Goal: Task Accomplishment & Management: Use online tool/utility

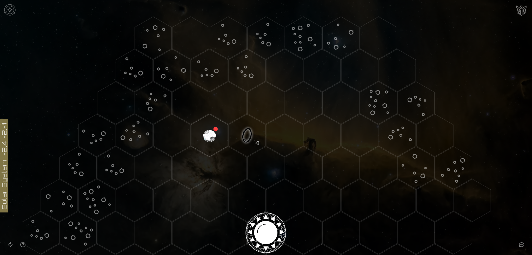
click at [210, 131] on image at bounding box center [209, 135] width 43 height 43
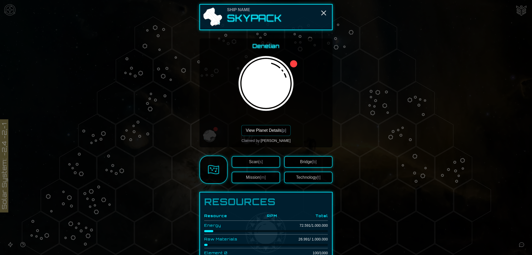
click at [268, 131] on button "View Planet Details [p]" at bounding box center [265, 130] width 49 height 11
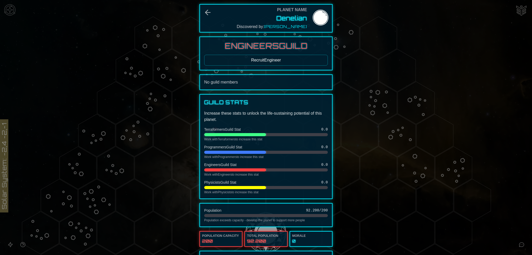
click at [268, 59] on button "Recruit Engineer" at bounding box center [266, 60] width 124 height 11
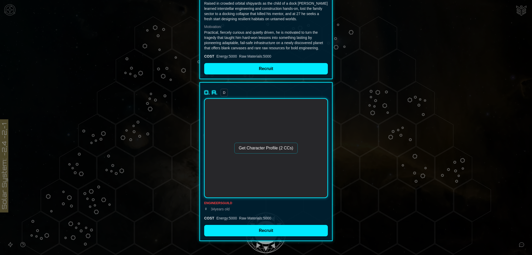
scroll to position [381, 0]
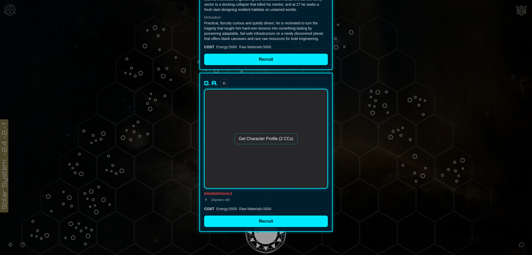
click at [277, 137] on button "Get Character Profile (2 CCs)" at bounding box center [265, 138] width 63 height 11
click at [276, 139] on button "Get Character Profile (2 CCs)" at bounding box center [265, 138] width 63 height 11
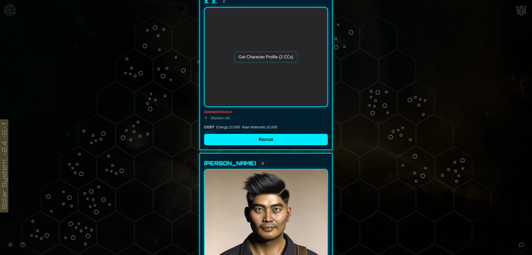
scroll to position [0, 0]
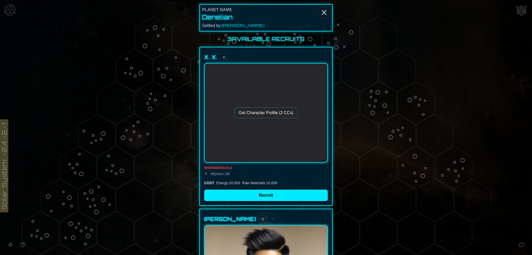
click at [323, 9] on icon "Close" at bounding box center [324, 12] width 8 height 8
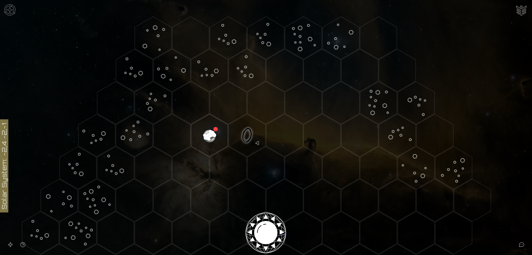
click at [211, 131] on image at bounding box center [209, 135] width 43 height 43
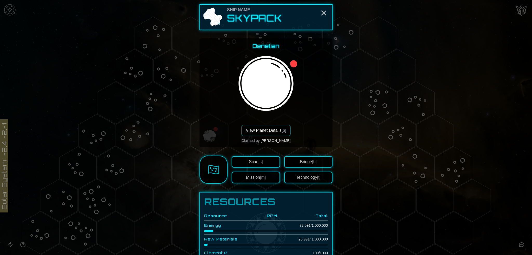
click at [307, 177] on button "Technology [t]" at bounding box center [308, 177] width 48 height 11
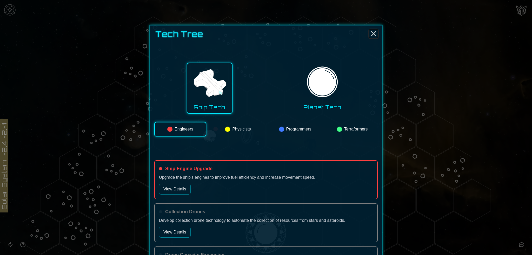
click at [372, 33] on icon "Close" at bounding box center [373, 34] width 8 height 8
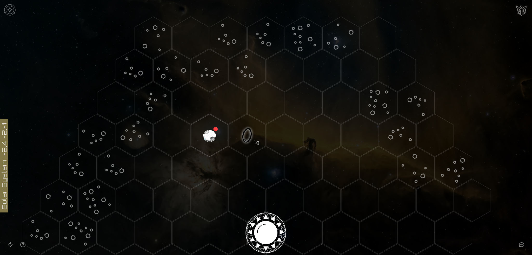
click at [207, 136] on image at bounding box center [209, 135] width 43 height 43
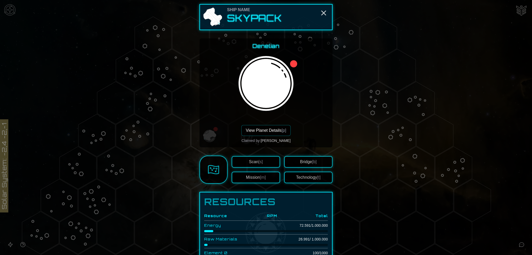
click at [269, 128] on button "View Planet Details [p]" at bounding box center [265, 130] width 49 height 11
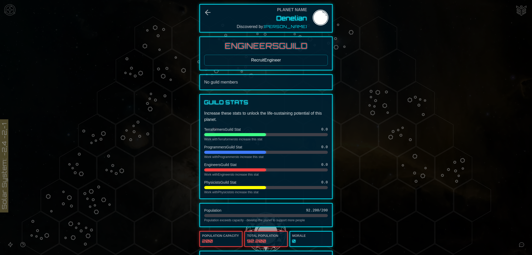
click at [265, 58] on button "Recruit Engineer" at bounding box center [266, 60] width 124 height 11
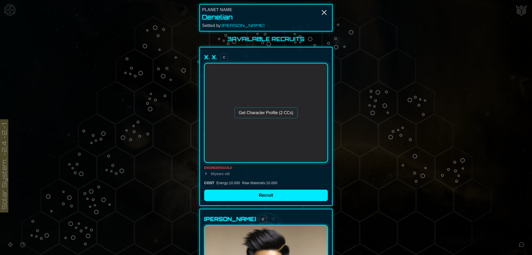
click at [276, 113] on button "Get Character Profile (2 CCs)" at bounding box center [265, 112] width 63 height 11
click at [274, 110] on button "Get Character Profile (2 CCs)" at bounding box center [265, 112] width 63 height 11
click at [322, 13] on line "Close" at bounding box center [324, 12] width 4 height 4
